Goal: Register for event/course

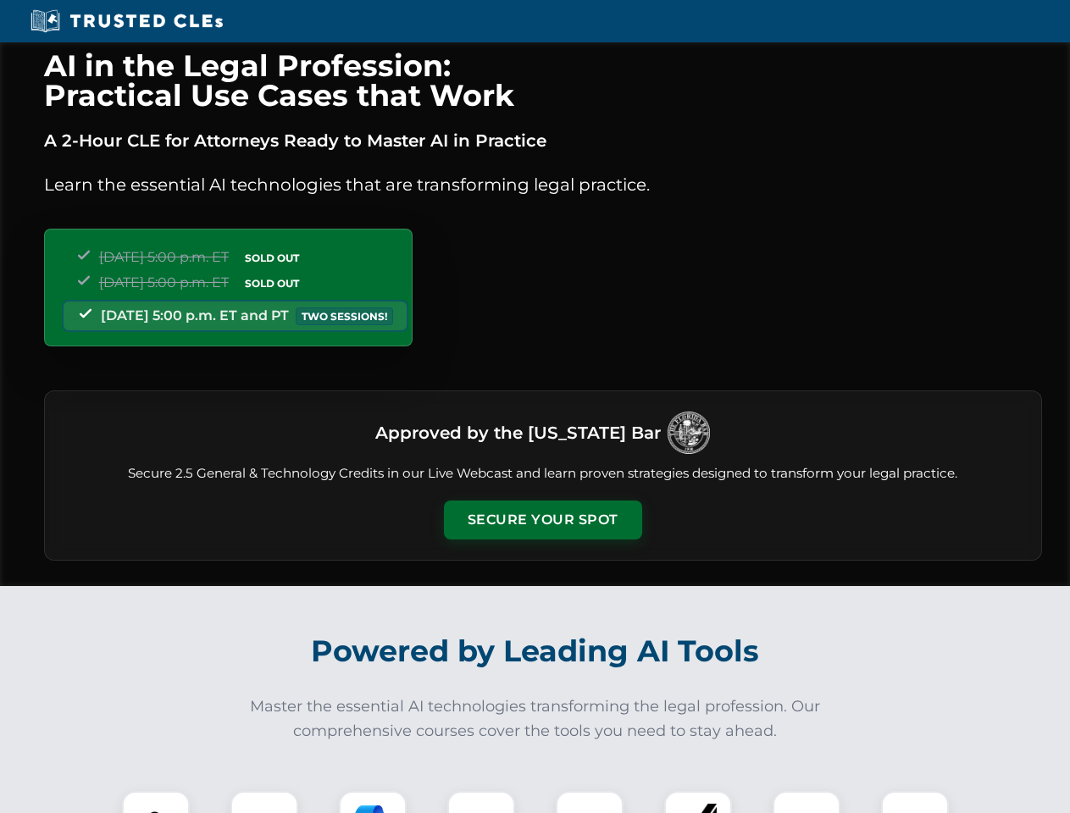
click at [542, 520] on button "Secure Your Spot" at bounding box center [543, 520] width 198 height 39
click at [156, 802] on img at bounding box center [155, 824] width 49 height 49
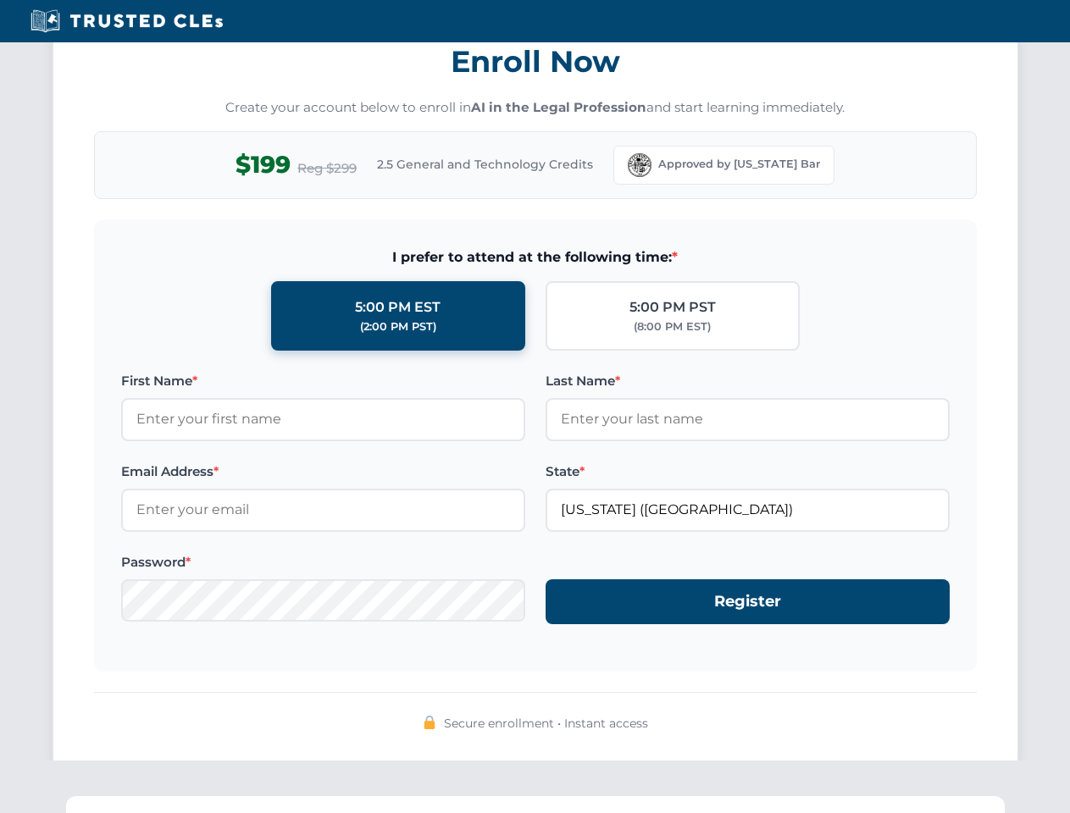
scroll to position [1662, 0]
